Goal: Navigation & Orientation: Find specific page/section

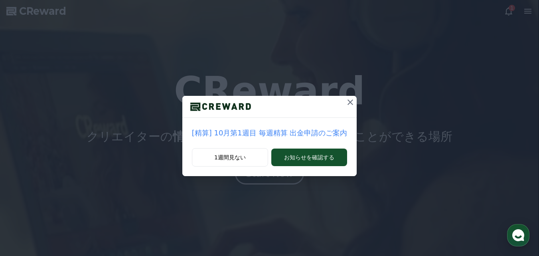
click at [348, 102] on icon at bounding box center [351, 102] width 10 height 10
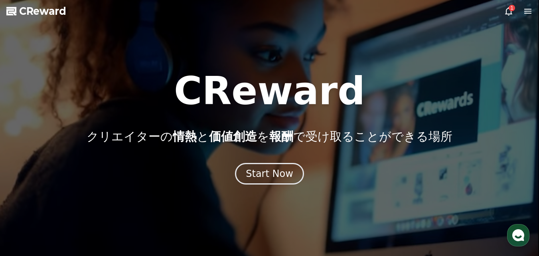
click at [509, 8] on div "1" at bounding box center [512, 8] width 6 height 6
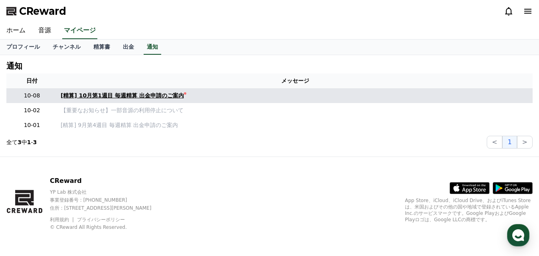
click at [142, 95] on div "[精算] 10月第1週目 毎週精算 出金申請のご案内" at bounding box center [122, 95] width 123 height 8
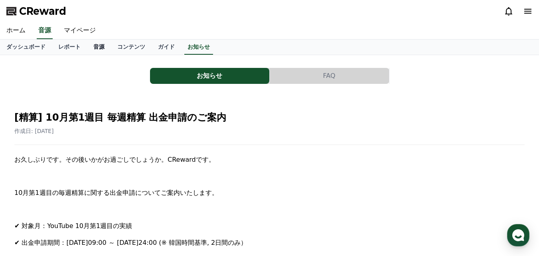
click at [87, 44] on link "音源" at bounding box center [99, 47] width 24 height 15
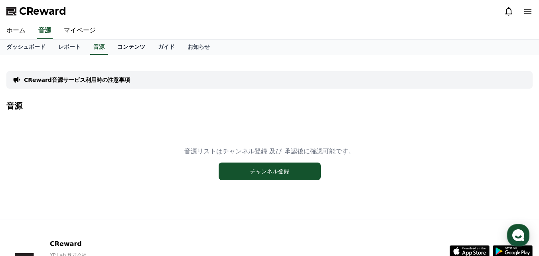
click at [119, 45] on link "コンテンツ" at bounding box center [131, 47] width 41 height 15
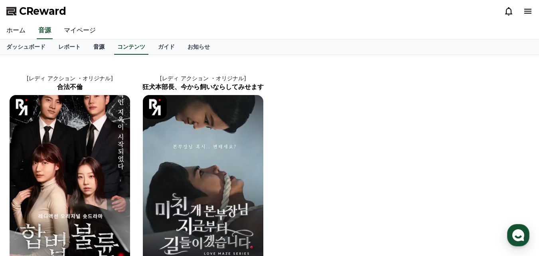
click at [88, 48] on link "音源" at bounding box center [99, 47] width 24 height 15
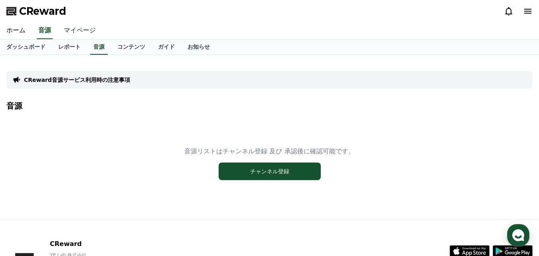
click at [71, 30] on link "マイページ" at bounding box center [79, 30] width 45 height 17
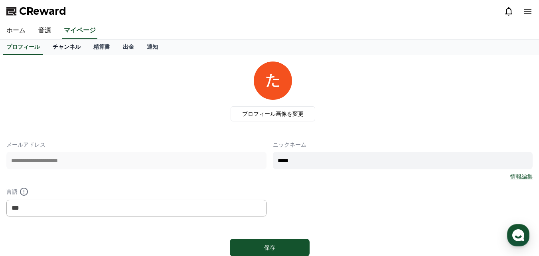
click at [53, 46] on link "チャンネル" at bounding box center [66, 47] width 41 height 15
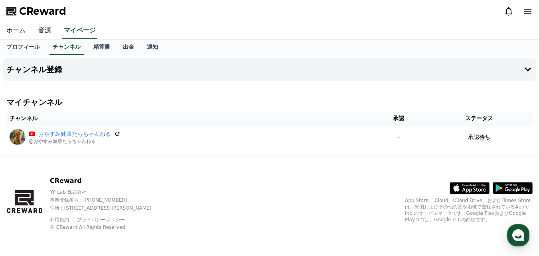
click at [40, 30] on link "音源" at bounding box center [45, 30] width 26 height 17
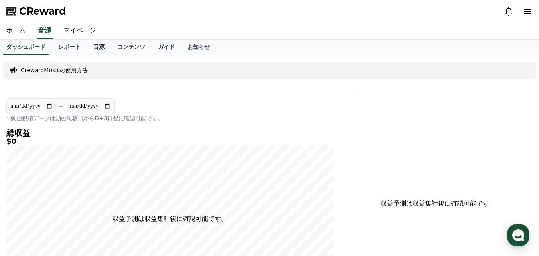
click at [87, 46] on link "音源" at bounding box center [99, 47] width 24 height 15
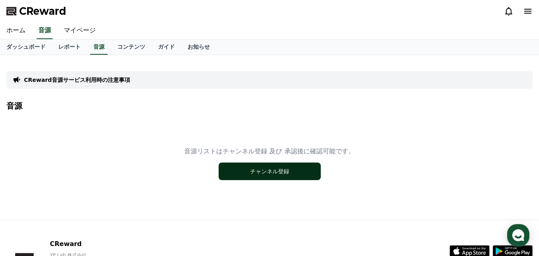
click at [246, 174] on button "チャンネル登録" at bounding box center [270, 172] width 102 height 18
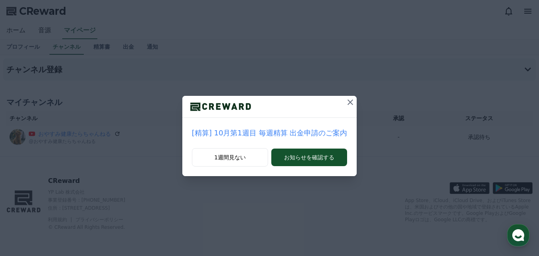
click at [348, 101] on icon at bounding box center [351, 102] width 6 height 6
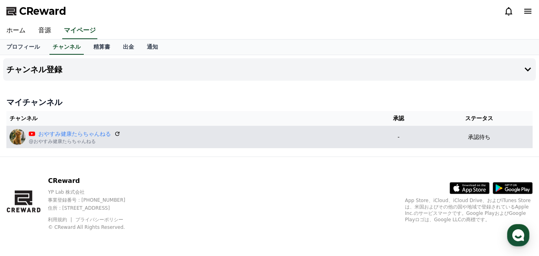
click at [75, 139] on p "@おやすみ健康たらちゃんねる" at bounding box center [75, 141] width 92 height 6
click at [75, 135] on link "おやすみ健康たらちゃんねる" at bounding box center [74, 134] width 73 height 8
